Goal: Navigation & Orientation: Find specific page/section

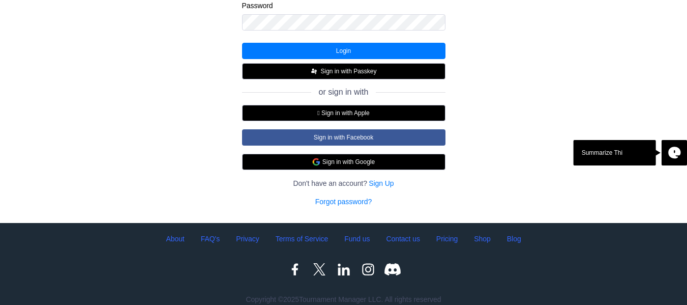
scroll to position [189, 0]
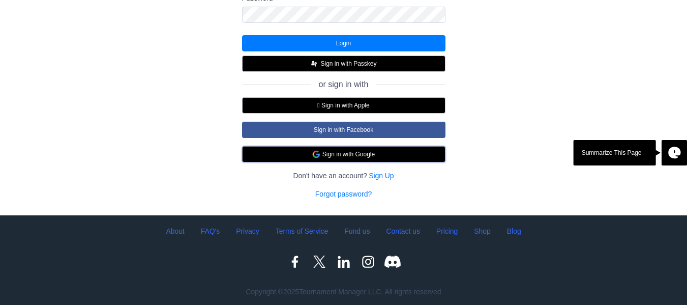
click at [376, 156] on button "Sign in with Google" at bounding box center [343, 154] width 203 height 16
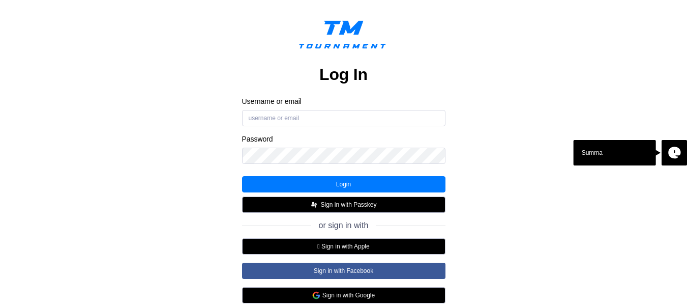
scroll to position [57, 0]
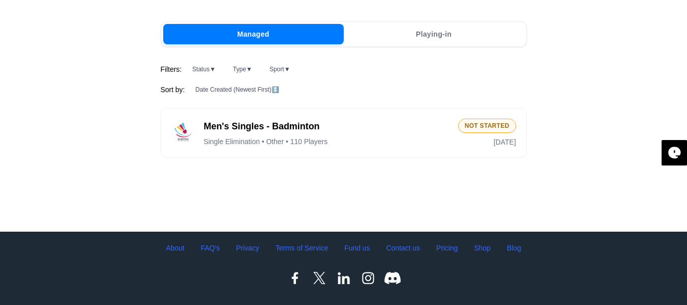
scroll to position [87, 0]
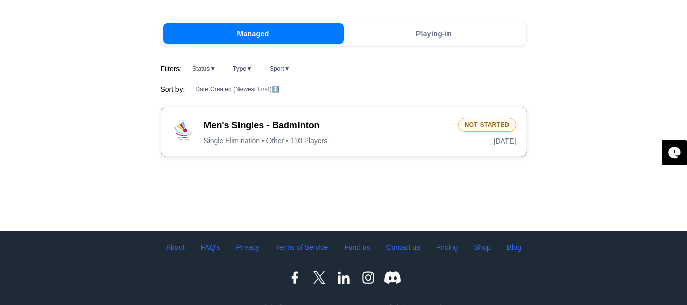
click at [295, 142] on span "Single Elimination • Other • 110 Players" at bounding box center [266, 140] width 124 height 9
